Goal: Task Accomplishment & Management: Use online tool/utility

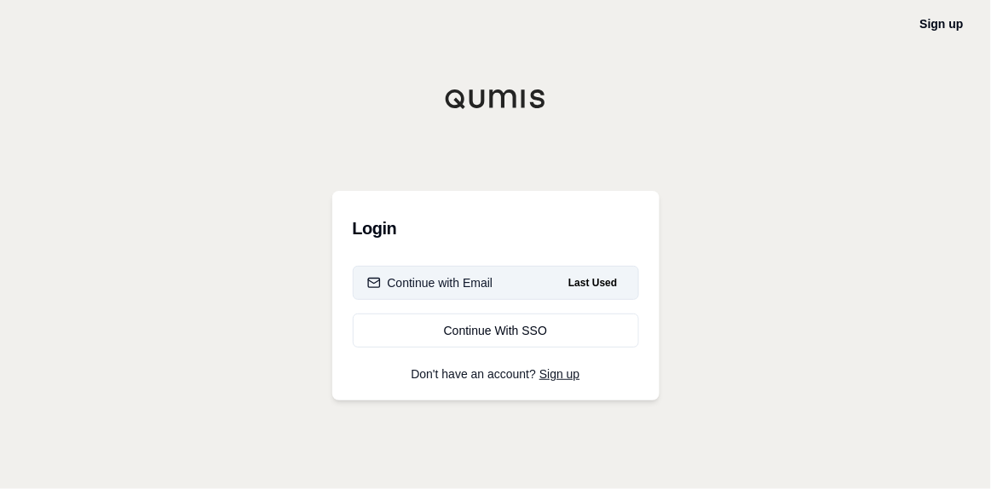
click at [460, 280] on div "Continue with Email" at bounding box center [430, 282] width 126 height 17
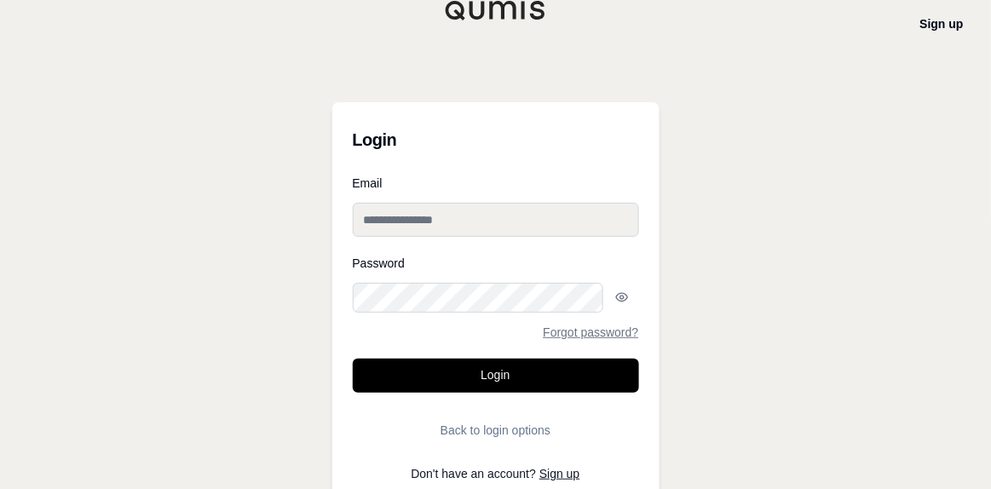
type input "**********"
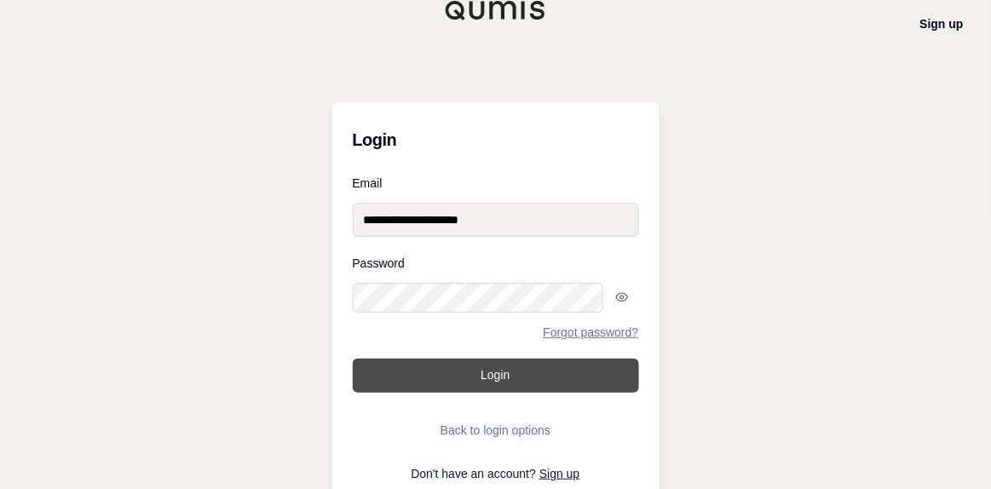
click at [465, 359] on button "Login" at bounding box center [496, 376] width 286 height 34
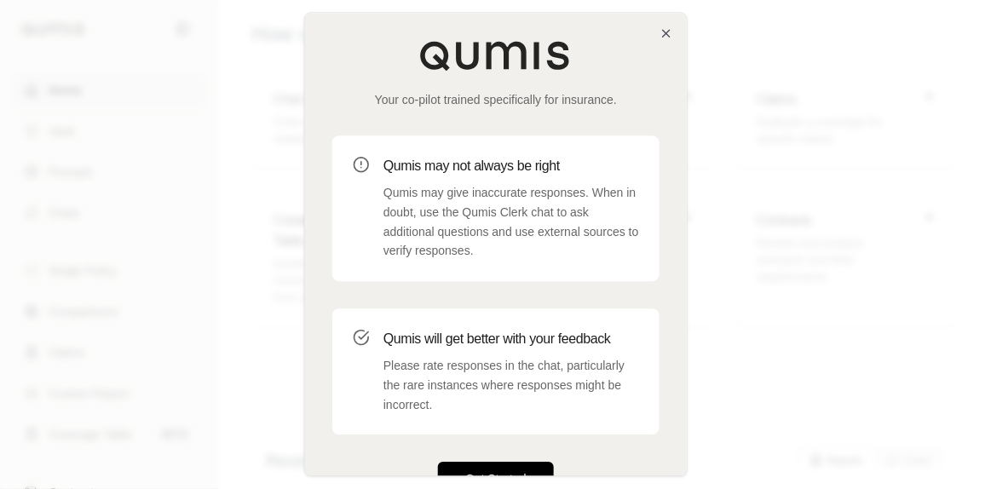
click at [478, 463] on button "Get Started" at bounding box center [496, 480] width 116 height 34
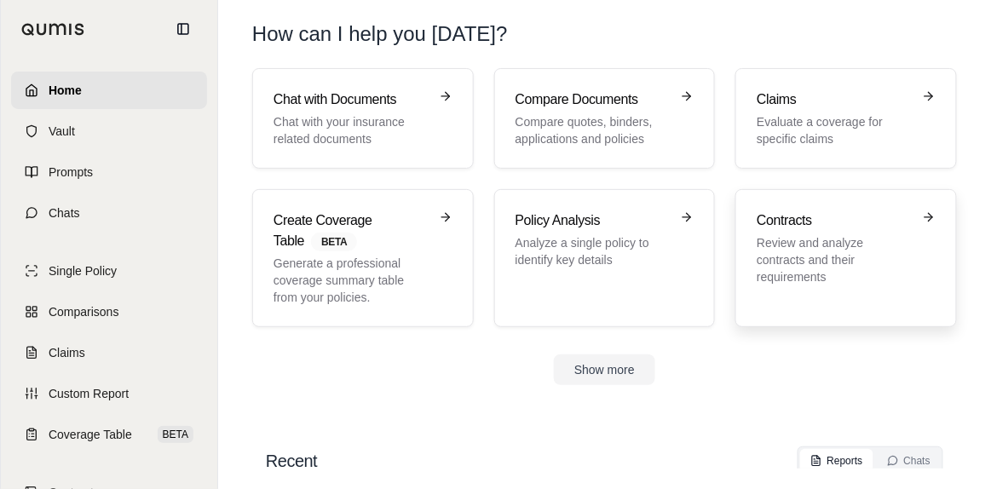
click at [783, 210] on h3 "Contracts" at bounding box center [834, 220] width 155 height 20
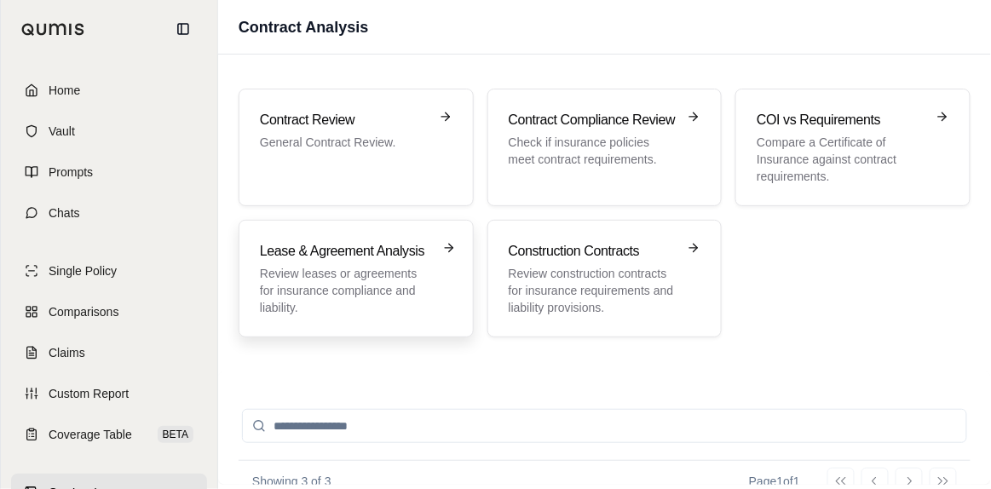
click at [300, 241] on h3 "Lease & Agreement Analysis" at bounding box center [344, 251] width 169 height 20
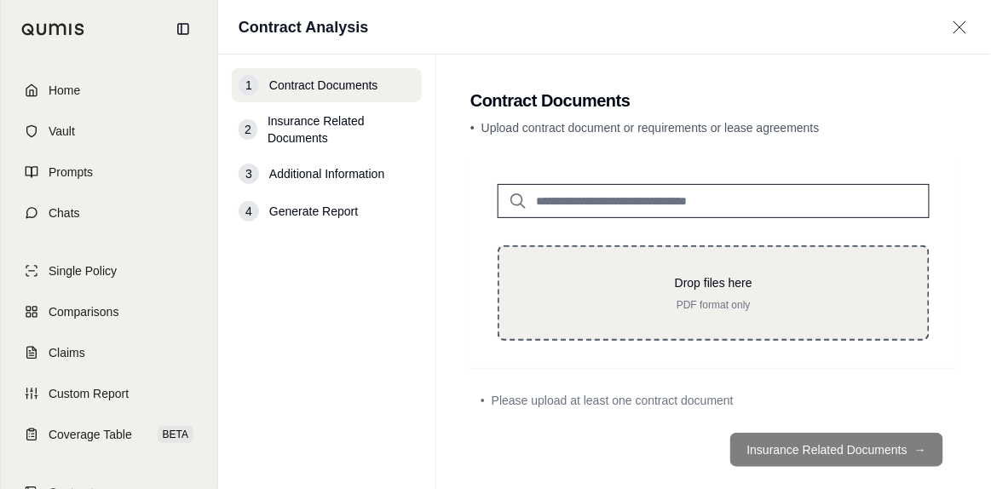
click at [542, 274] on div "Drop files here PDF format only" at bounding box center [714, 292] width 374 height 37
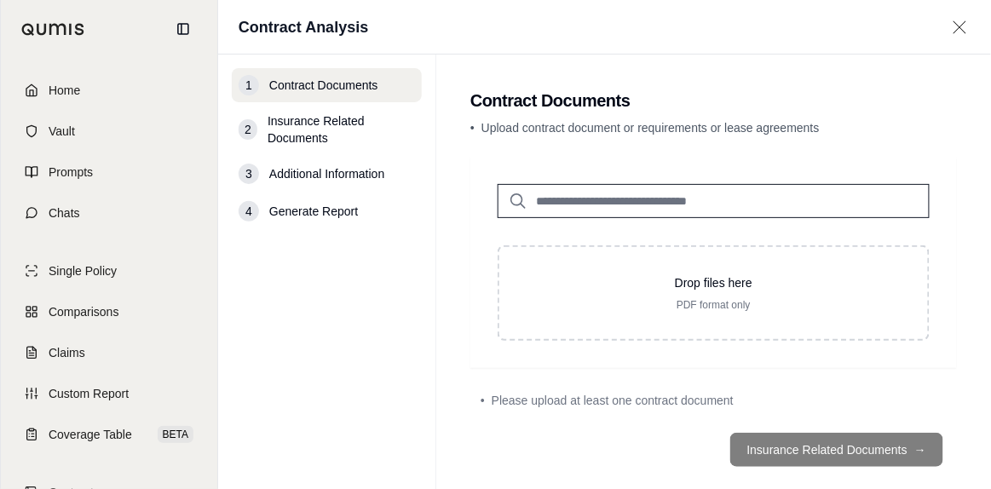
drag, startPoint x: 549, startPoint y: 250, endPoint x: 369, endPoint y: 289, distance: 184.0
click at [369, 289] on nav "1 Contract Documents 2 Insurance Related Documents 3 Additional Information 4 G…" at bounding box center [327, 285] width 218 height 460
click at [962, 26] on icon at bounding box center [959, 27] width 21 height 17
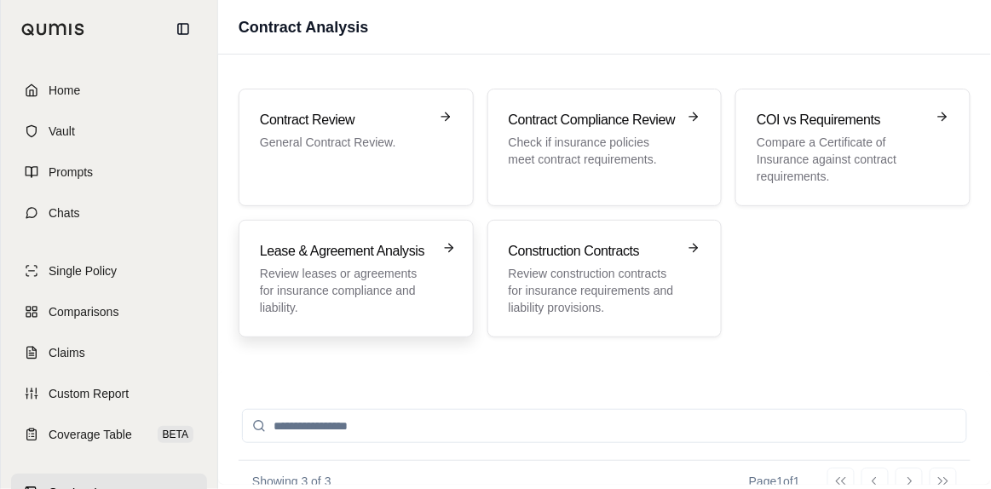
click at [318, 241] on div "Lease & Agreement Analysis Review leases or agreements for insurance compliance…" at bounding box center [344, 278] width 169 height 75
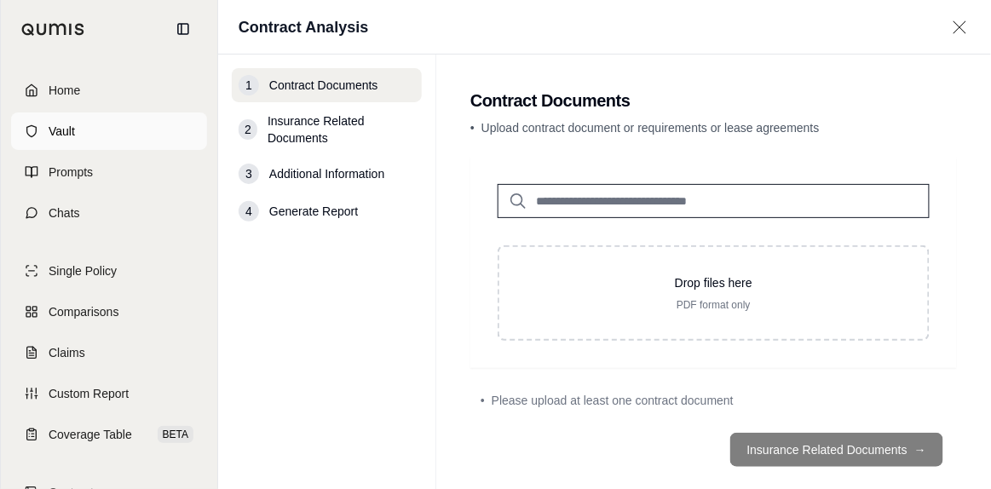
click at [61, 123] on span "Vault" at bounding box center [62, 131] width 26 height 17
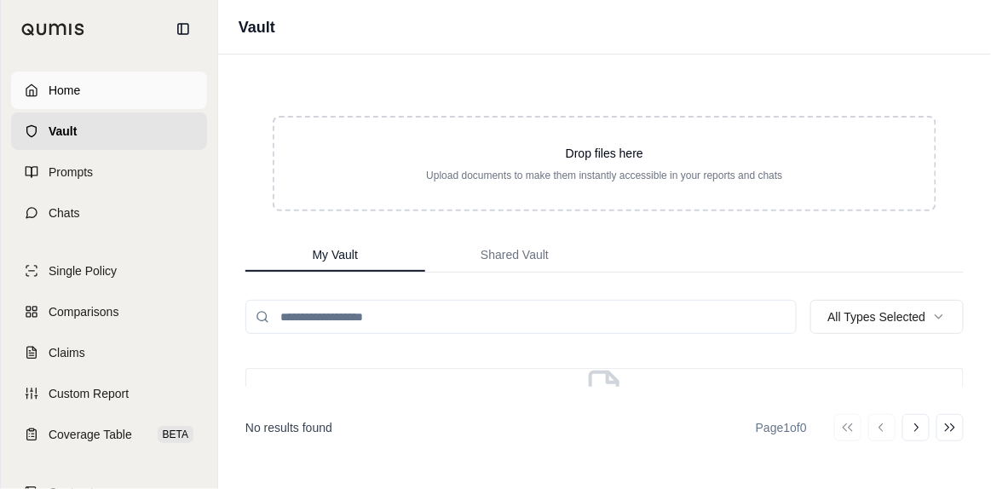
click at [65, 84] on span "Home" at bounding box center [65, 90] width 32 height 17
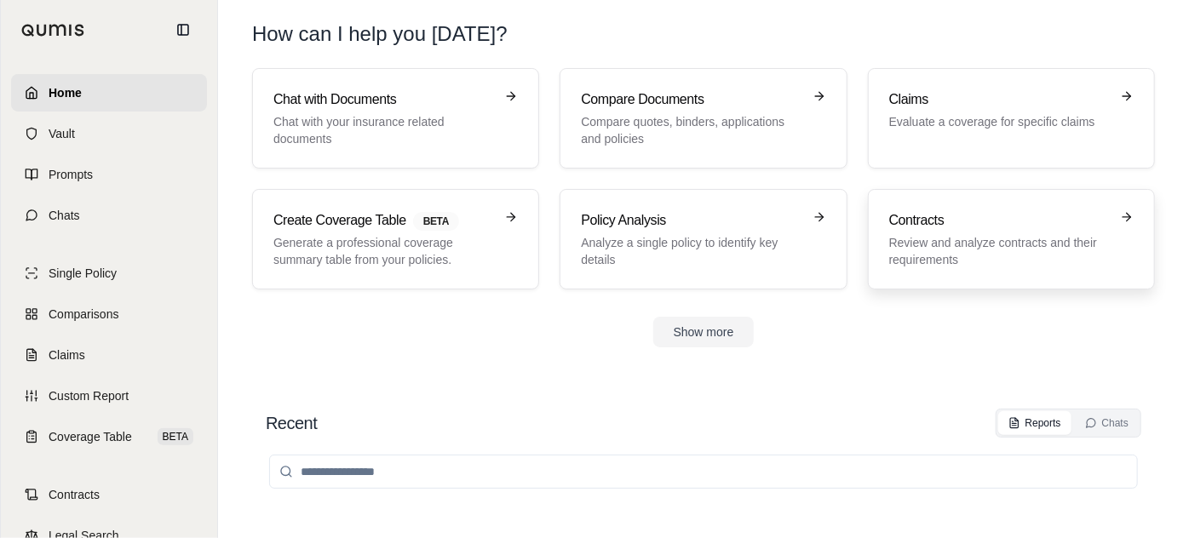
click at [949, 234] on p "Review and analyze contracts and their requirements" at bounding box center [1000, 251] width 221 height 34
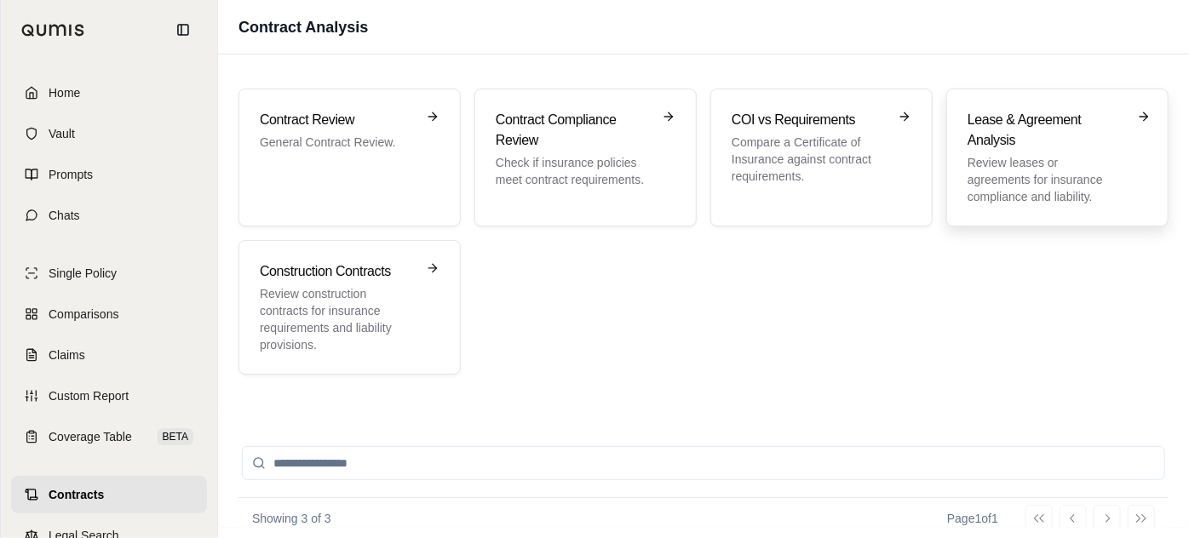
click at [990, 110] on h3 "Lease & Agreement Analysis" at bounding box center [1046, 130] width 156 height 41
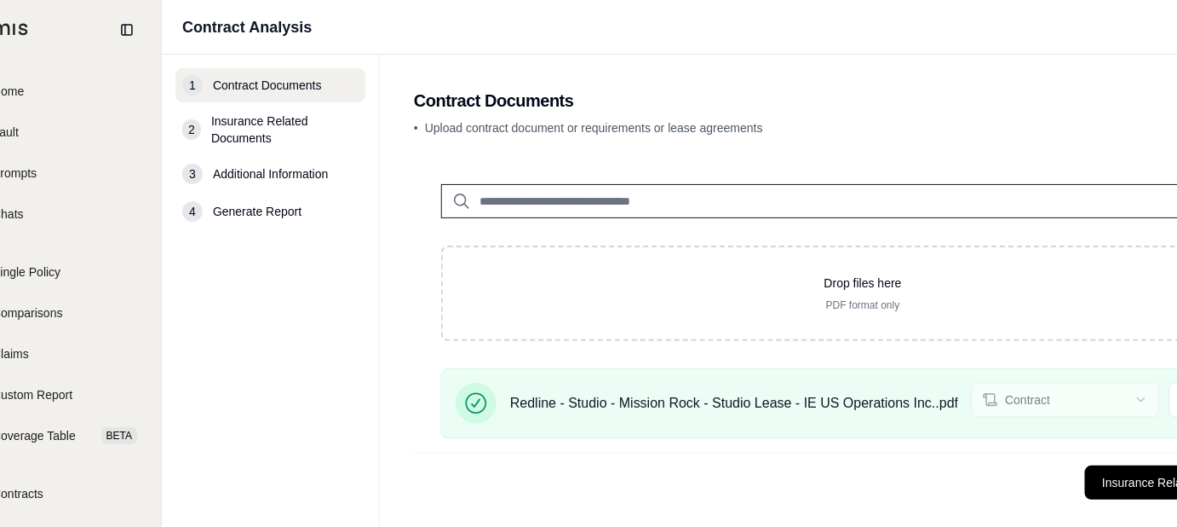
scroll to position [0, 72]
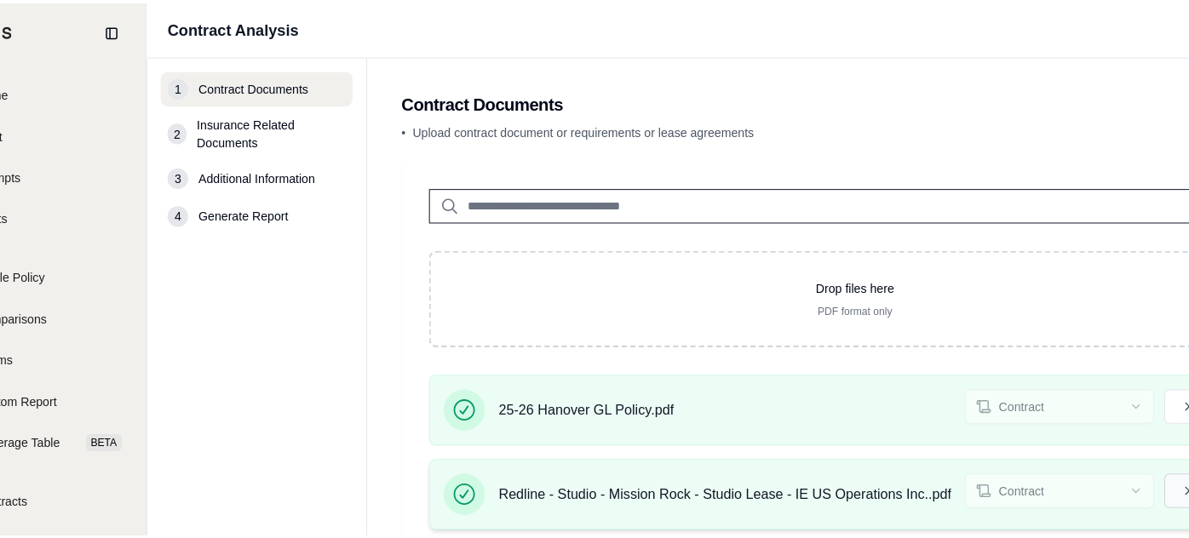
scroll to position [0, 60]
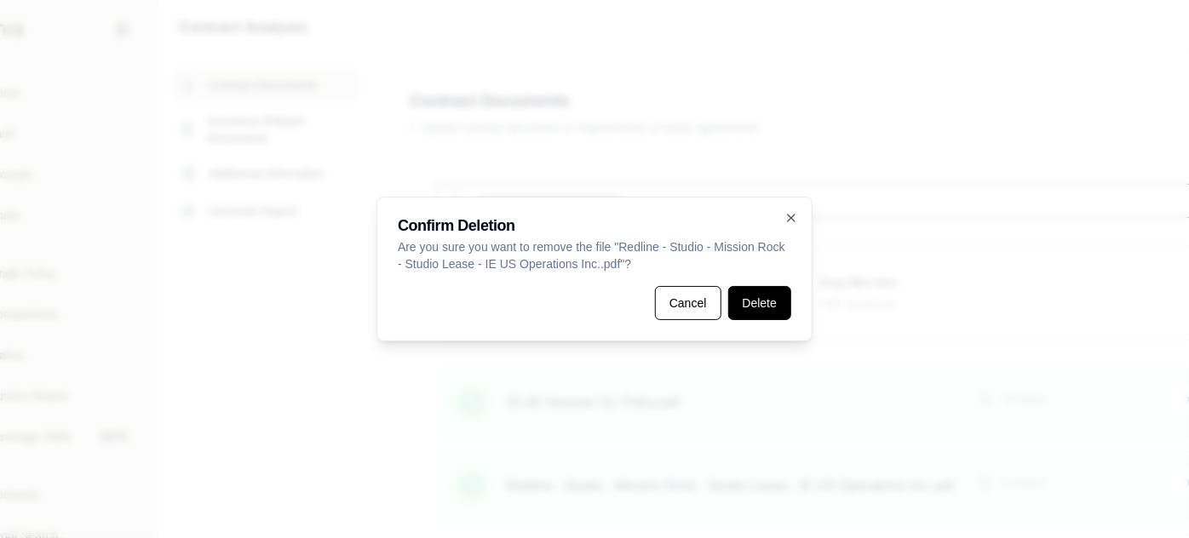
click at [750, 302] on button "Delete" at bounding box center [759, 303] width 63 height 34
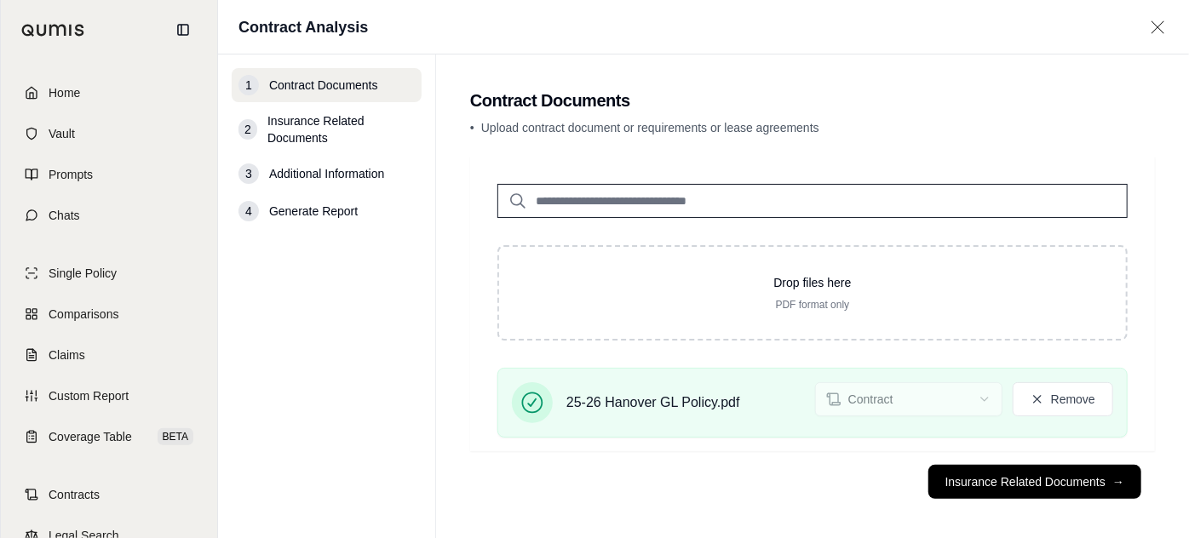
scroll to position [0, 0]
click at [990, 479] on button "Insurance Related Documents →" at bounding box center [1035, 482] width 213 height 34
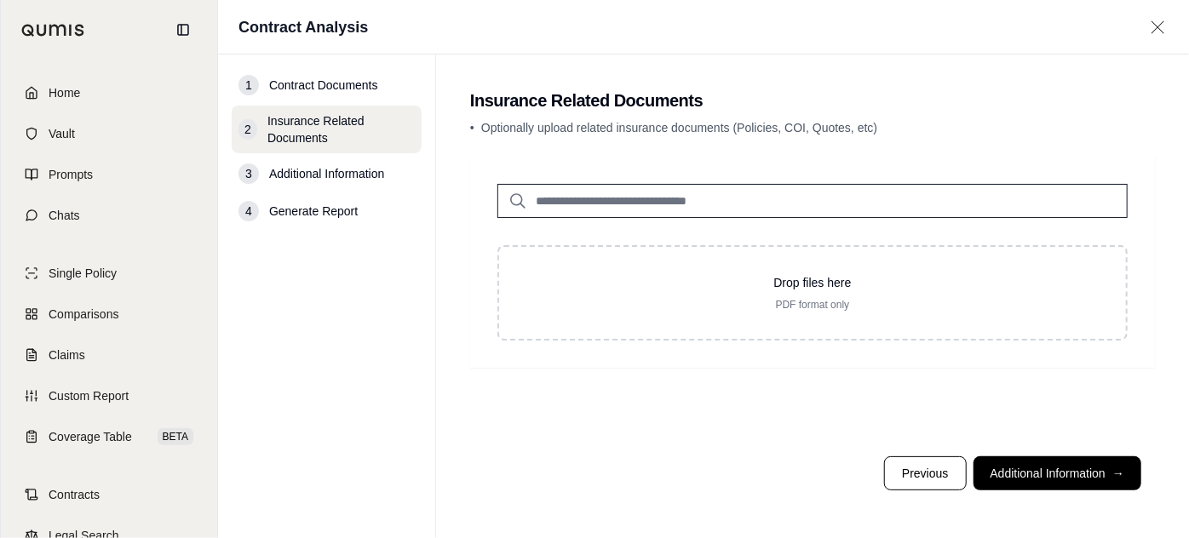
click at [308, 77] on span "Contract Documents" at bounding box center [323, 85] width 109 height 17
click at [269, 77] on span "Contract Documents" at bounding box center [323, 85] width 109 height 17
click at [956, 483] on button "Previous" at bounding box center [925, 474] width 82 height 34
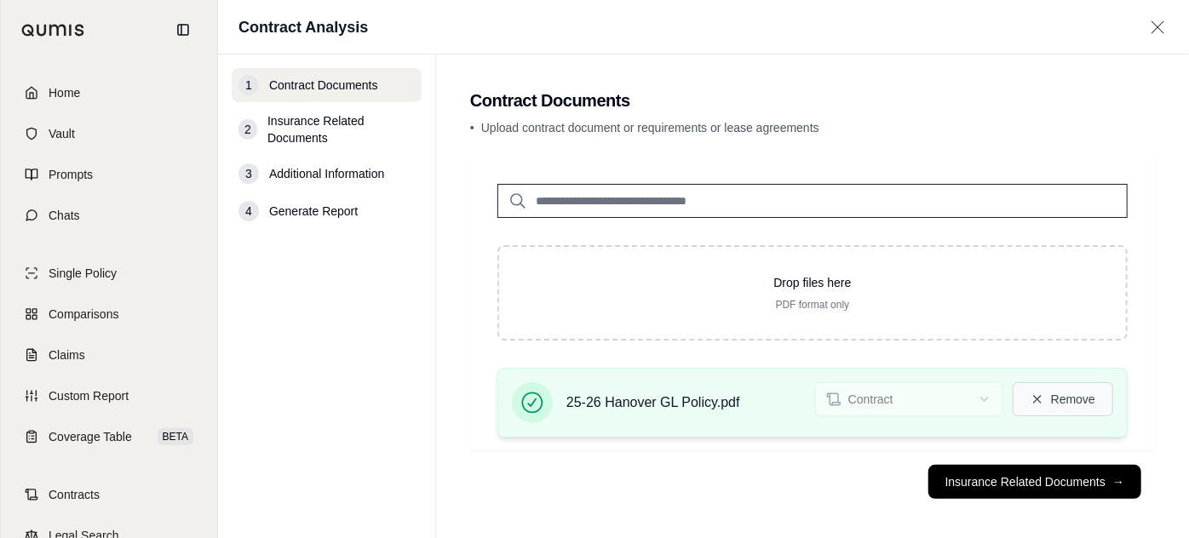
click at [990, 383] on button "Remove" at bounding box center [1063, 400] width 101 height 34
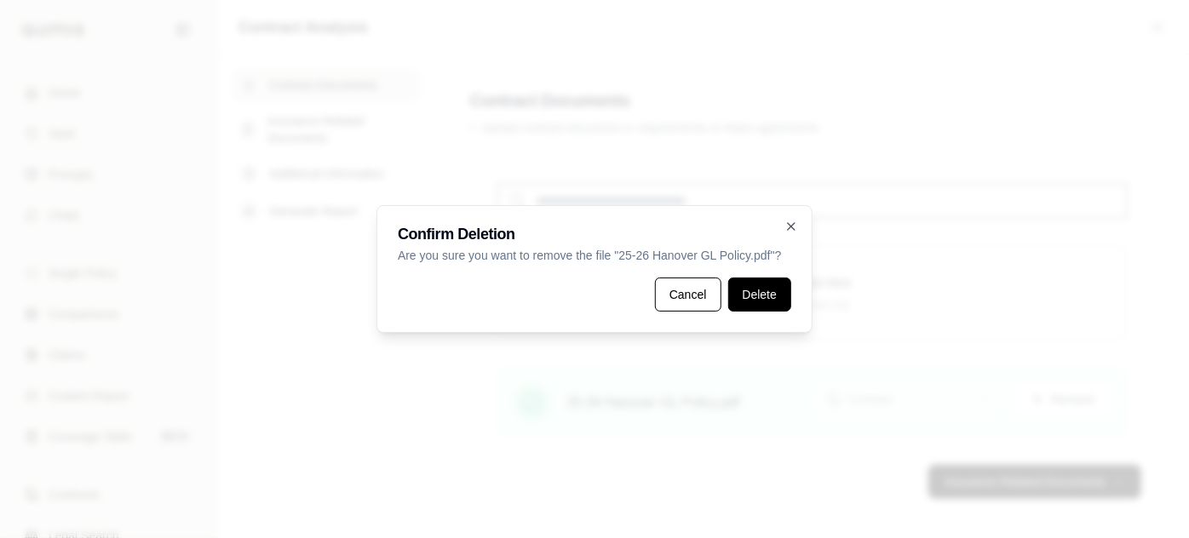
click at [739, 294] on button "Delete" at bounding box center [759, 295] width 63 height 34
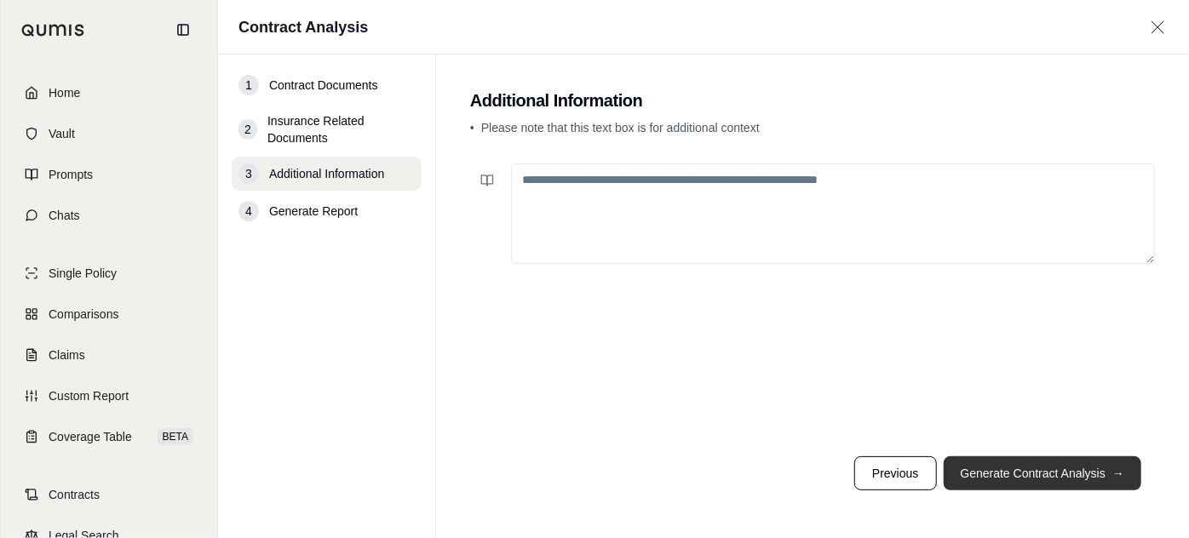
click at [990, 479] on button "Generate Contract Analysis →" at bounding box center [1043, 474] width 198 height 34
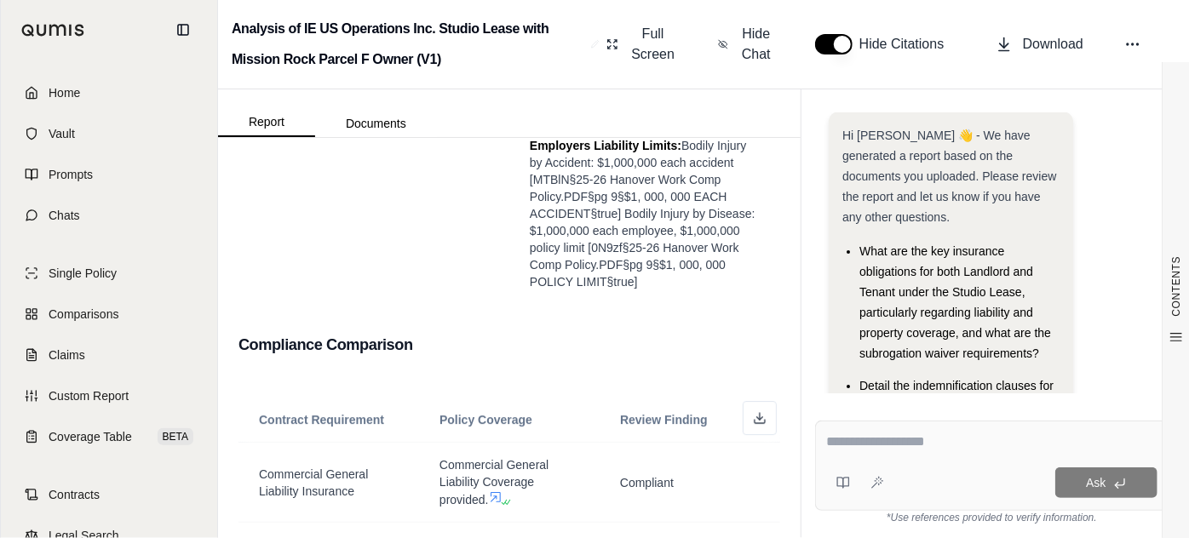
scroll to position [2594, 0]
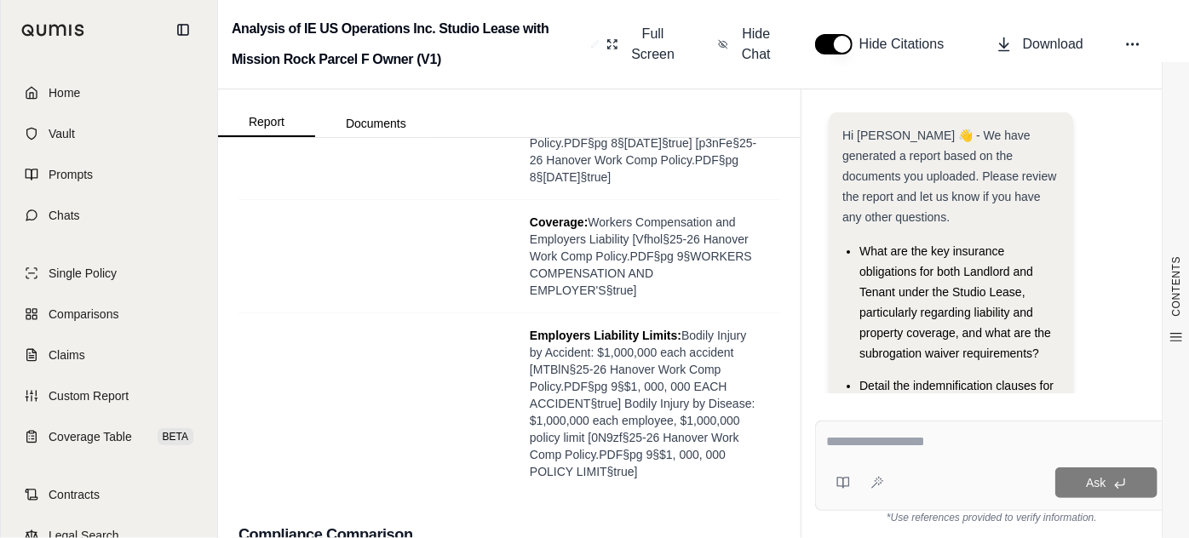
click at [990, 450] on textarea at bounding box center [1001, 441] width 350 height 18
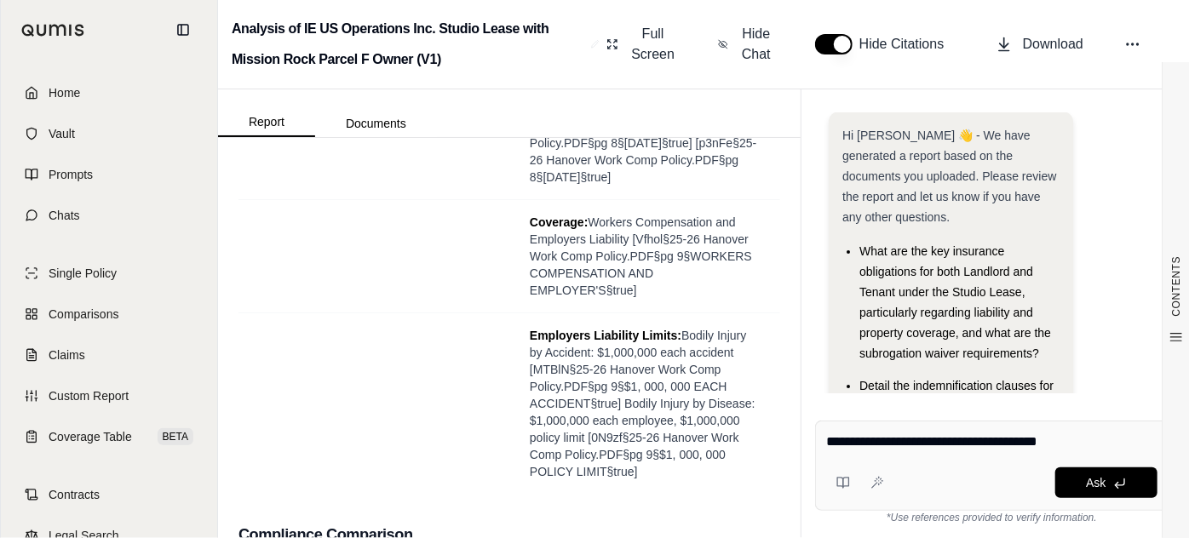
type textarea "**********"
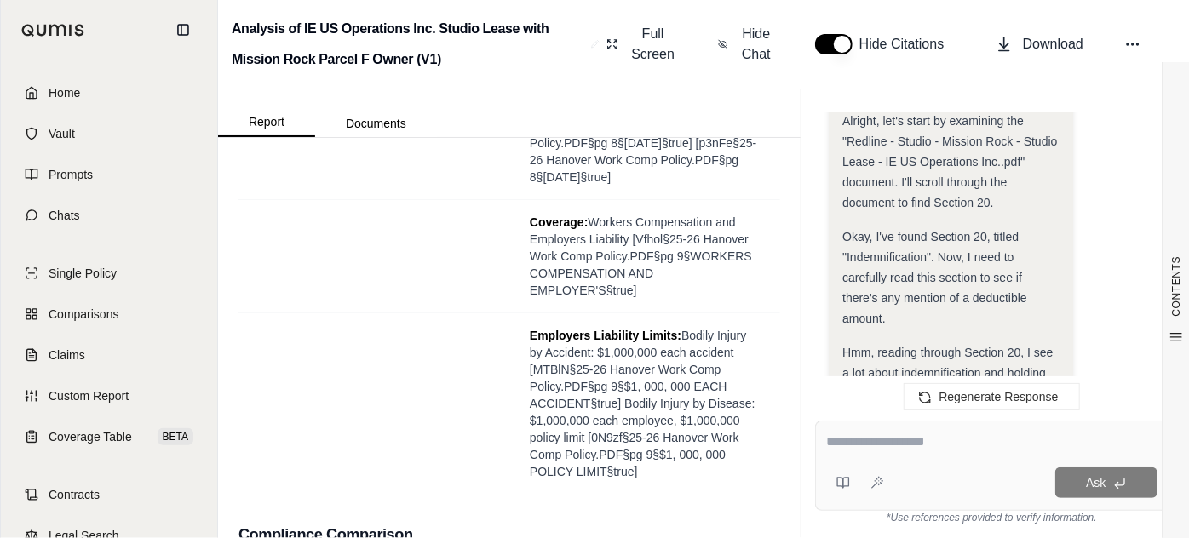
scroll to position [1131, 0]
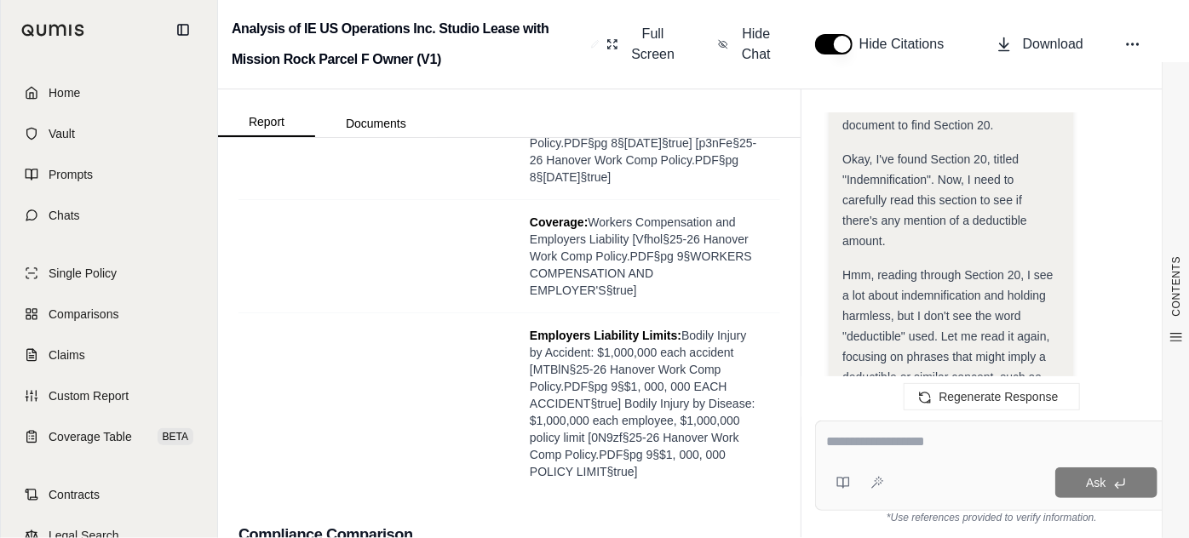
drag, startPoint x: 827, startPoint y: 261, endPoint x: 881, endPoint y: 275, distance: 55.6
